Goal: Information Seeking & Learning: Learn about a topic

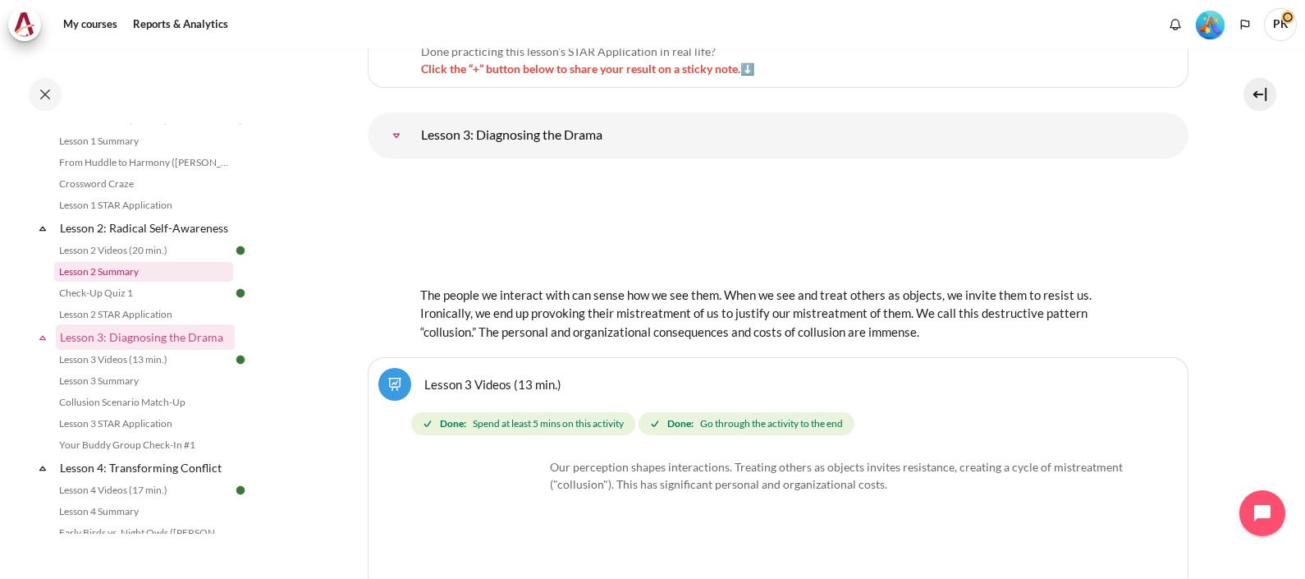
scroll to position [378, 0]
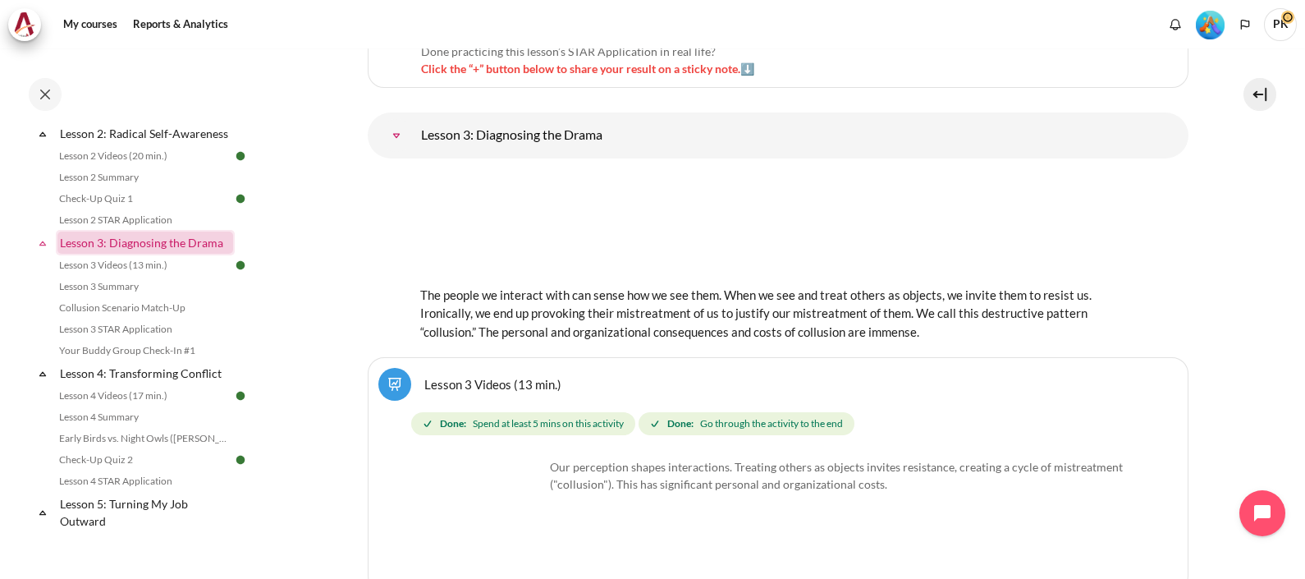
click at [144, 254] on link "Lesson 3: Diagnosing the Drama" at bounding box center [145, 242] width 176 height 22
click at [129, 254] on link "Lesson 3: Diagnosing the Drama" at bounding box center [145, 242] width 176 height 22
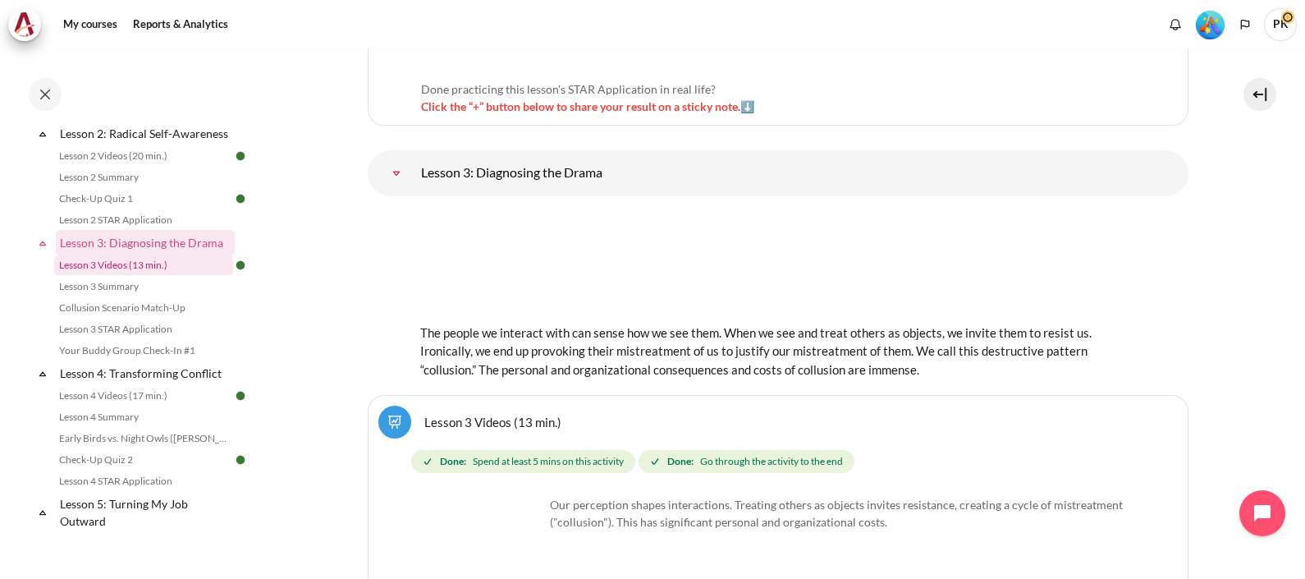
click at [134, 275] on link "Lesson 3 Videos (13 min.)" at bounding box center [143, 265] width 179 height 20
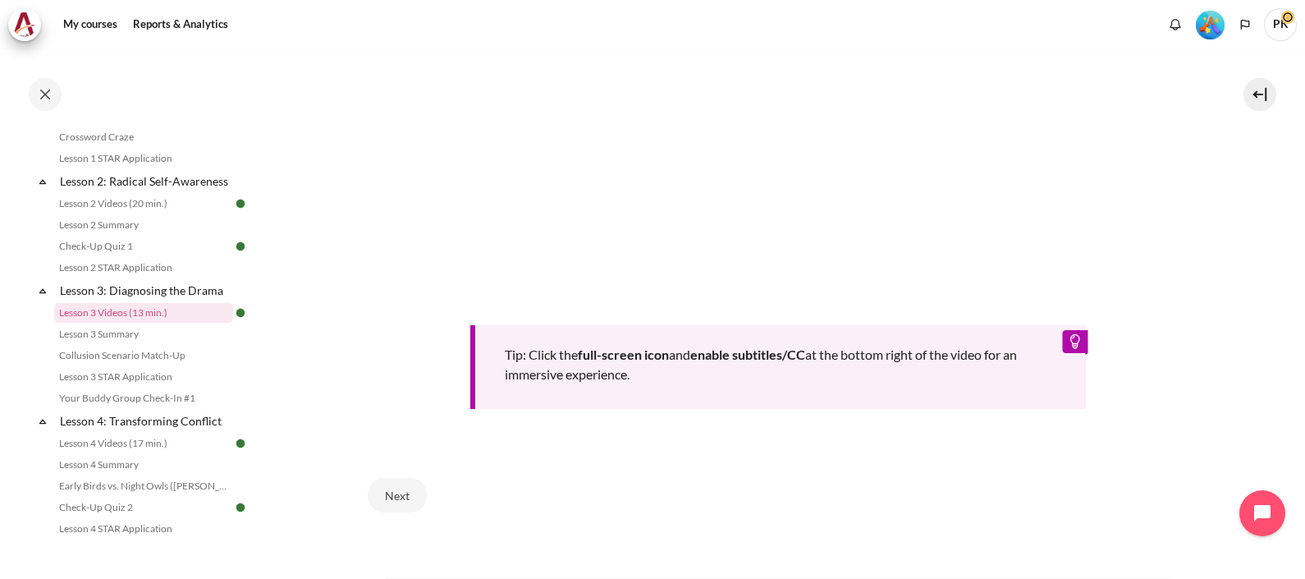
scroll to position [717, 0]
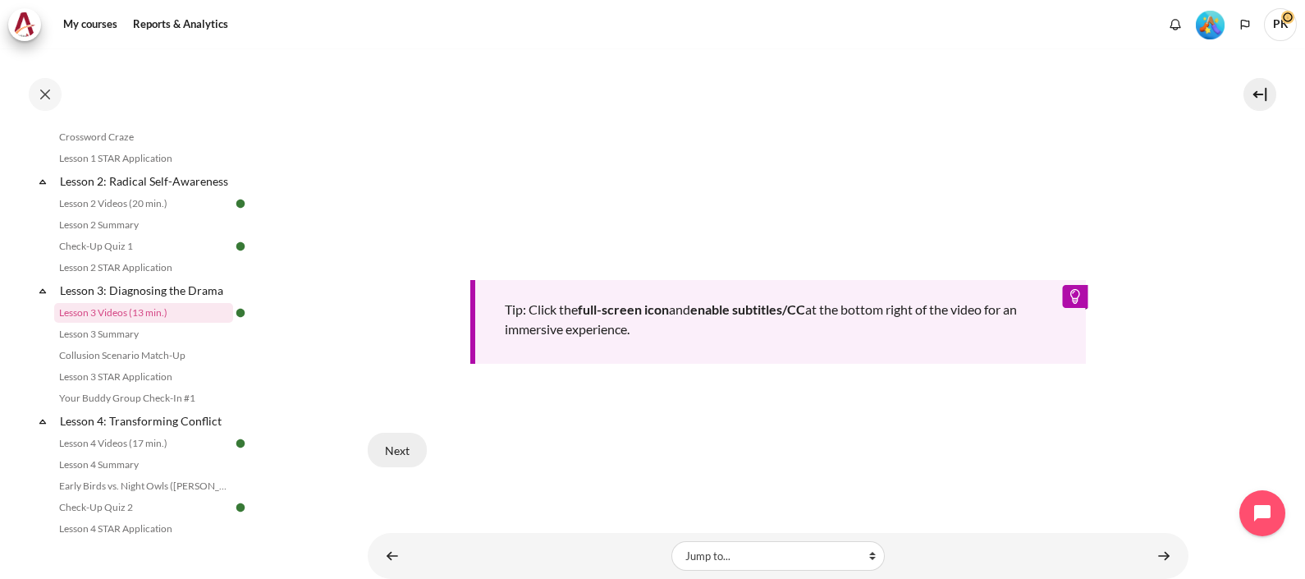
click at [391, 444] on button "Next" at bounding box center [397, 450] width 59 height 34
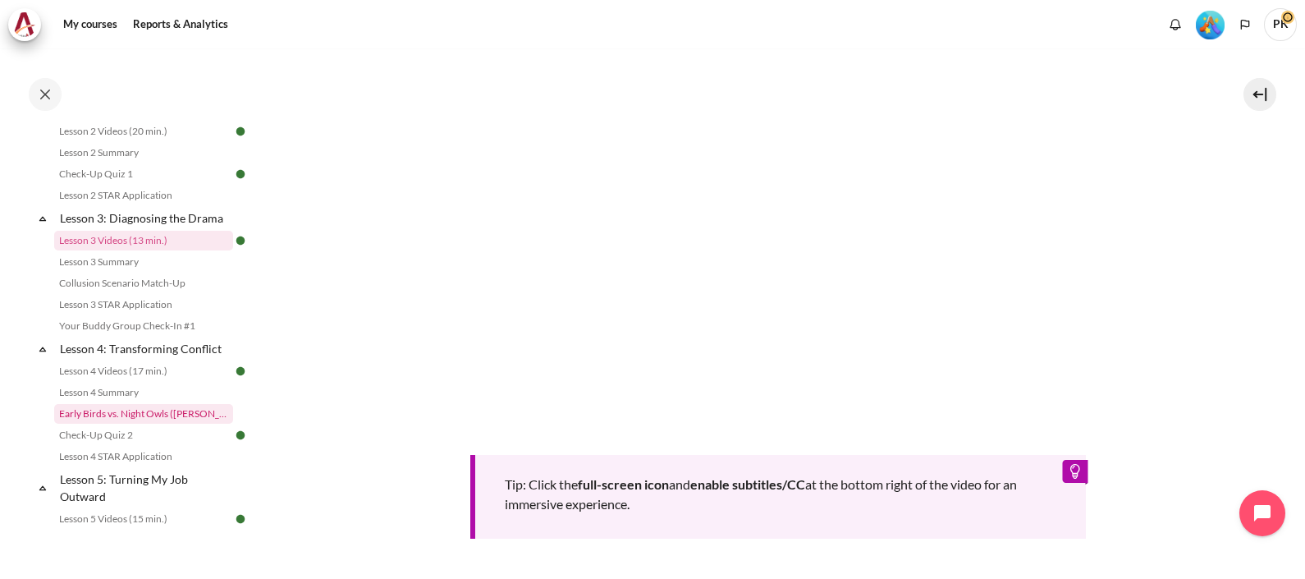
scroll to position [433, 0]
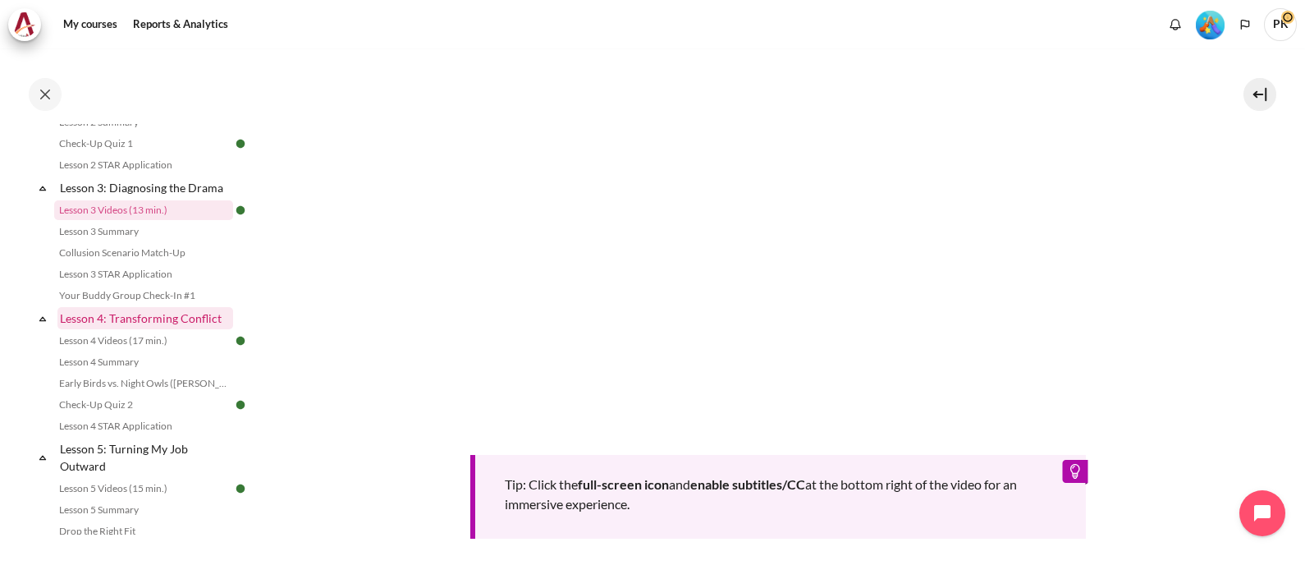
click at [164, 329] on link "Lesson 4: Transforming Conflict" at bounding box center [145, 318] width 176 height 22
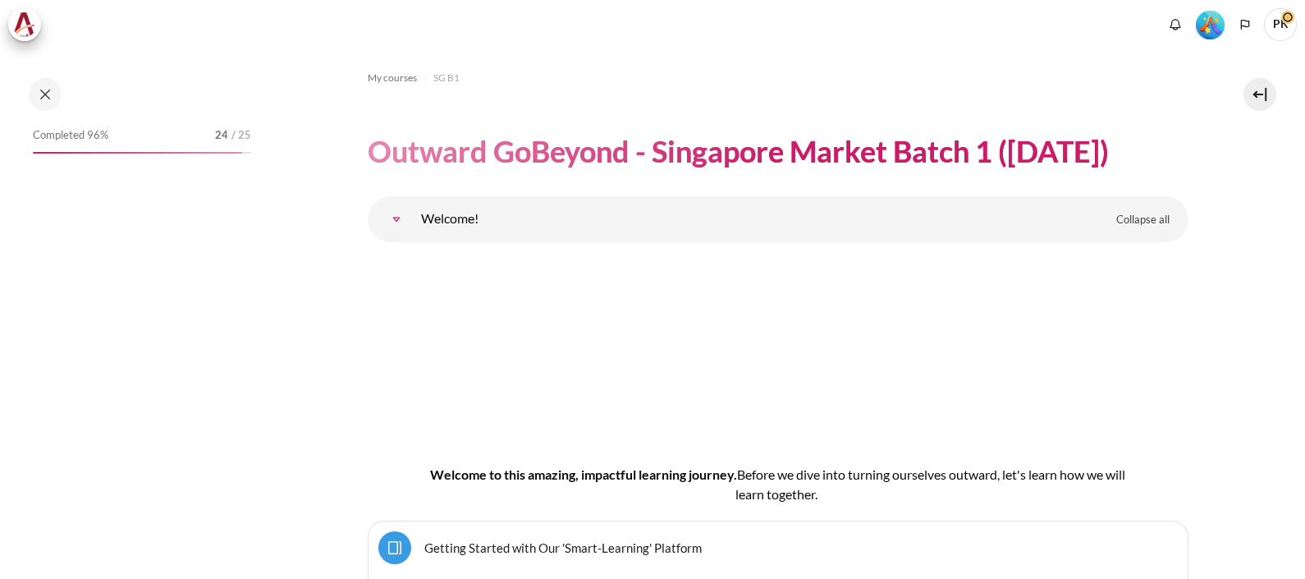
scroll to position [7049, 0]
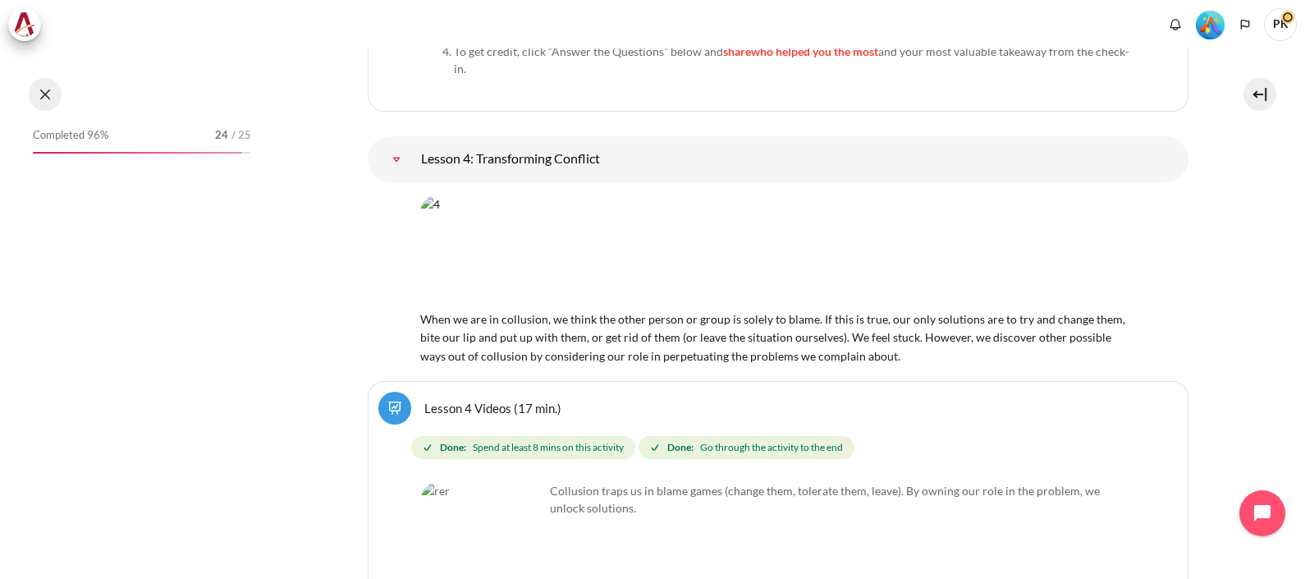
click at [49, 90] on button at bounding box center [45, 94] width 33 height 33
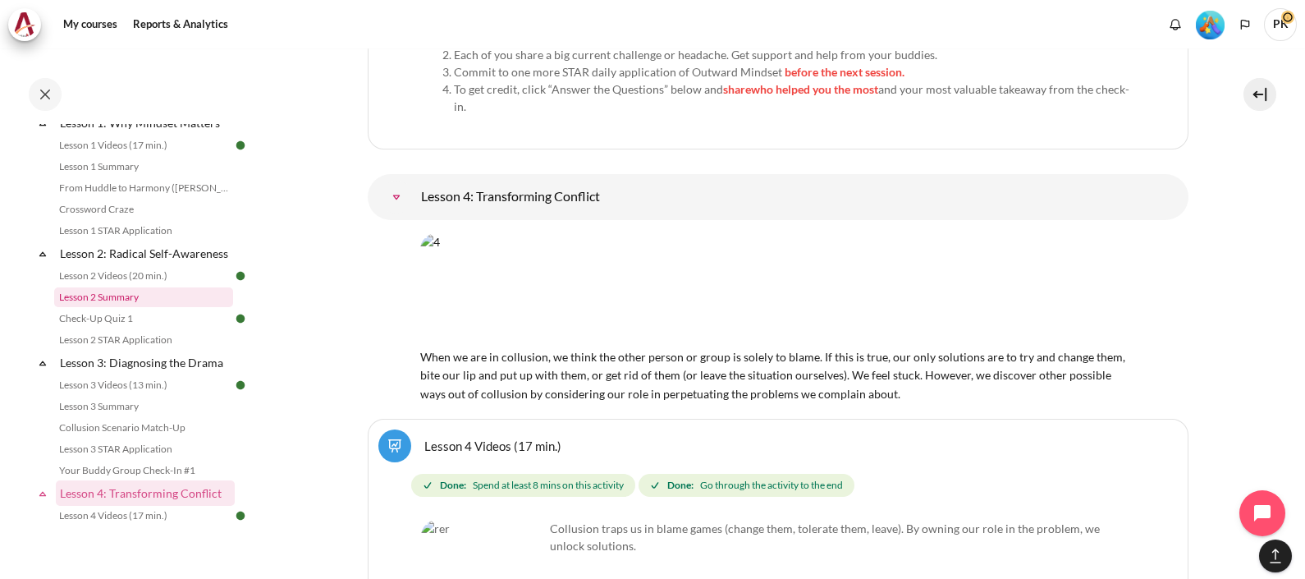
scroll to position [360, 0]
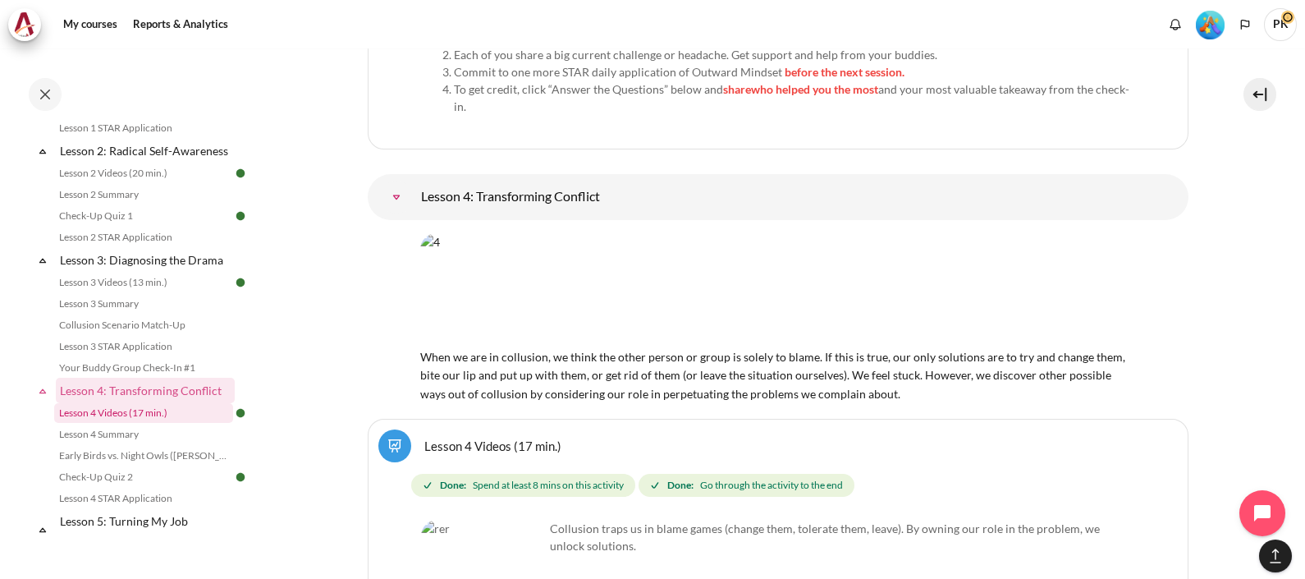
click at [153, 423] on link "Lesson 4 Videos (17 min.)" at bounding box center [143, 413] width 179 height 20
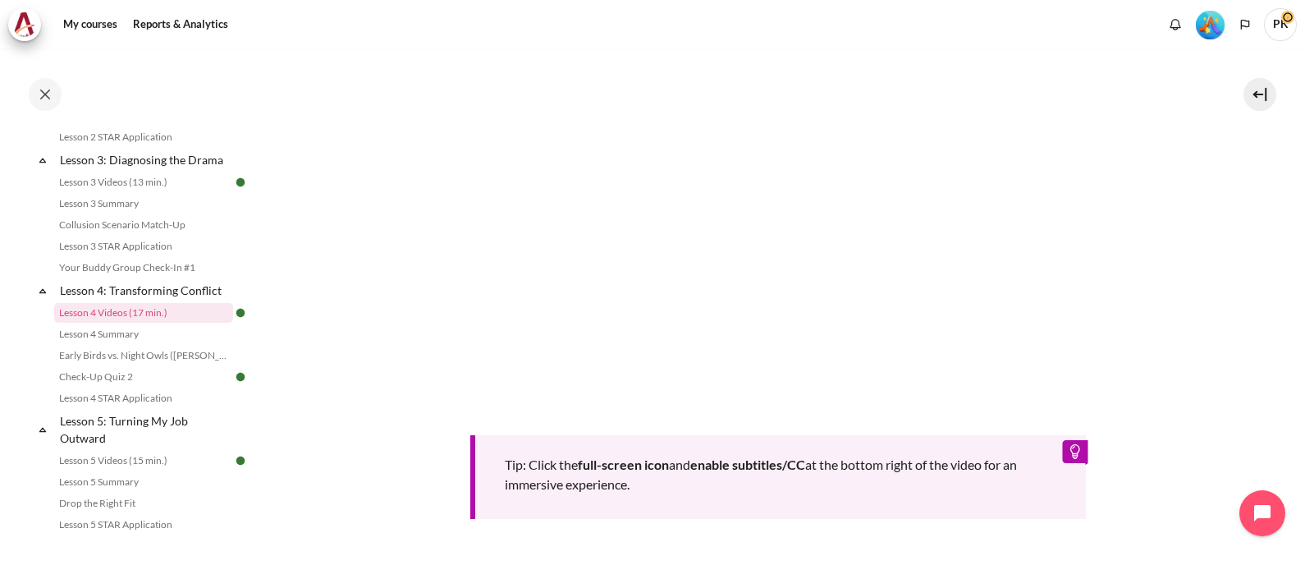
scroll to position [513, 0]
